Goal: Task Accomplishment & Management: Use online tool/utility

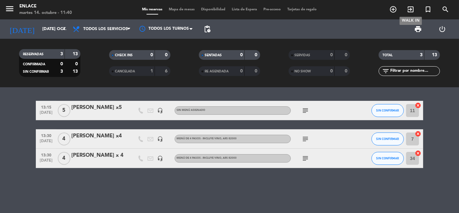
click at [409, 9] on icon "exit_to_app" at bounding box center [411, 9] width 8 height 8
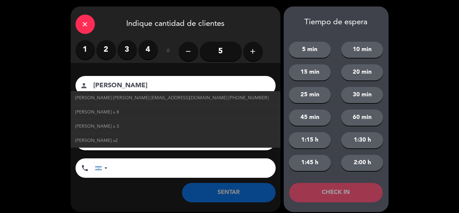
type input "[PERSON_NAME]"
click at [149, 50] on label "4" at bounding box center [147, 49] width 19 height 19
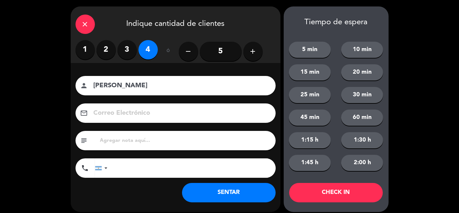
click at [235, 194] on button "SENTAR" at bounding box center [229, 192] width 94 height 19
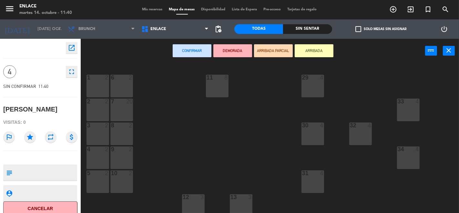
click at [101, 83] on div "1 2" at bounding box center [97, 86] width 23 height 23
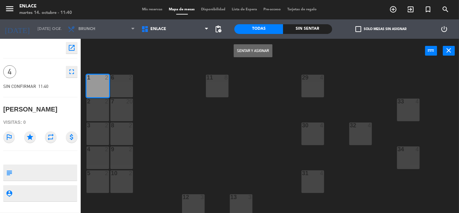
click at [259, 50] on button "Sentar y Asignar" at bounding box center [253, 50] width 39 height 13
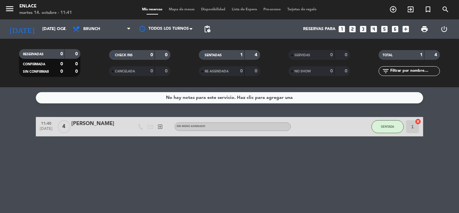
click at [380, 165] on div "No hay notas para este servicio. Haz clic para agregar una 11:40 [DATE] 4 [PERS…" at bounding box center [229, 150] width 459 height 126
click at [210, 128] on div "Sin menú asignado" at bounding box center [233, 126] width 116 height 8
click at [109, 125] on div "[PERSON_NAME]" at bounding box center [98, 123] width 55 height 8
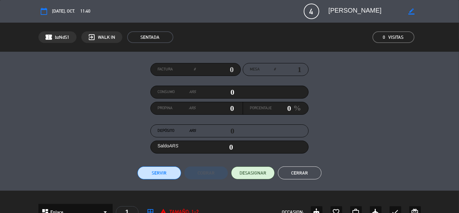
scroll to position [190, 0]
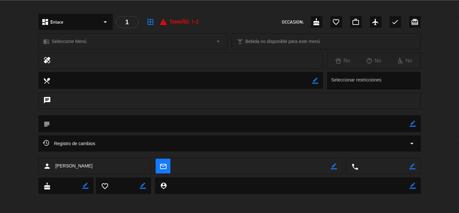
click at [412, 122] on icon "border_color" at bounding box center [413, 123] width 6 height 6
click at [357, 121] on textarea at bounding box center [229, 123] width 359 height 16
type textarea "paga pax"
click at [412, 121] on icon at bounding box center [413, 123] width 6 height 6
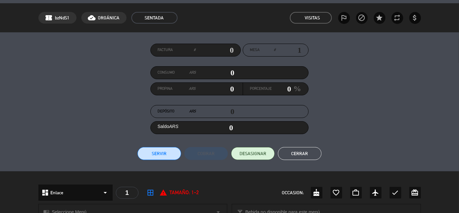
scroll to position [0, 0]
